Goal: Transaction & Acquisition: Purchase product/service

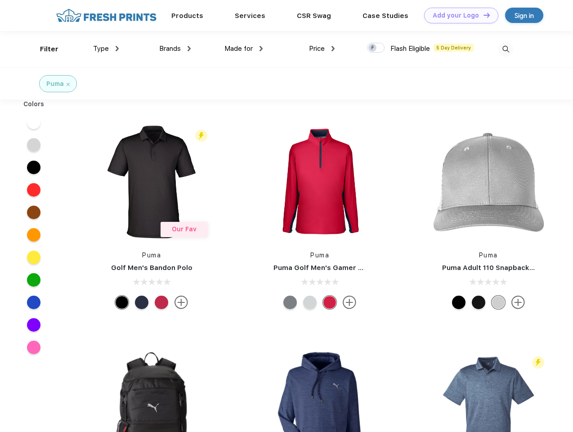
click at [458, 15] on link "Add your Logo Design Tool" at bounding box center [461, 16] width 74 height 16
click at [0, 0] on div "Design Tool" at bounding box center [0, 0] width 0 height 0
click at [483, 15] on link "Add your Logo Design Tool" at bounding box center [461, 16] width 74 height 16
click at [43, 49] on div "Filter" at bounding box center [49, 49] width 18 height 10
click at [106, 49] on span "Type" at bounding box center [101, 49] width 16 height 8
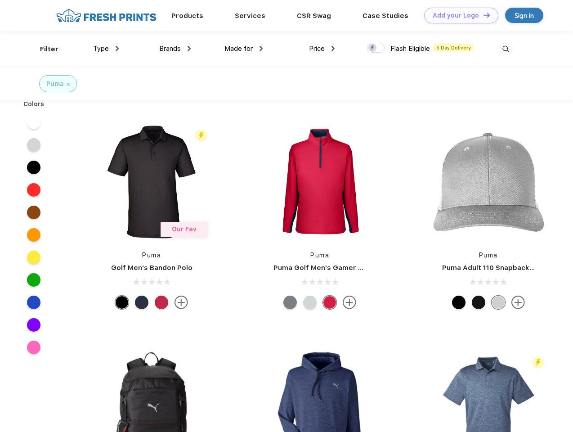
click at [175, 49] on span "Brands" at bounding box center [170, 49] width 22 height 8
click at [244, 49] on span "Made for" at bounding box center [239, 49] width 28 height 8
click at [322, 49] on span "Price" at bounding box center [317, 49] width 16 height 8
click at [376, 48] on div at bounding box center [376, 48] width 18 height 10
click at [373, 48] on input "checkbox" at bounding box center [370, 45] width 6 height 6
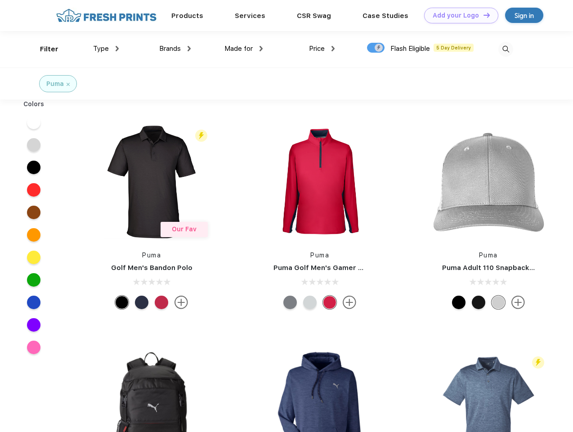
click at [506, 49] on img at bounding box center [506, 49] width 15 height 15
